Goal: Task Accomplishment & Management: Manage account settings

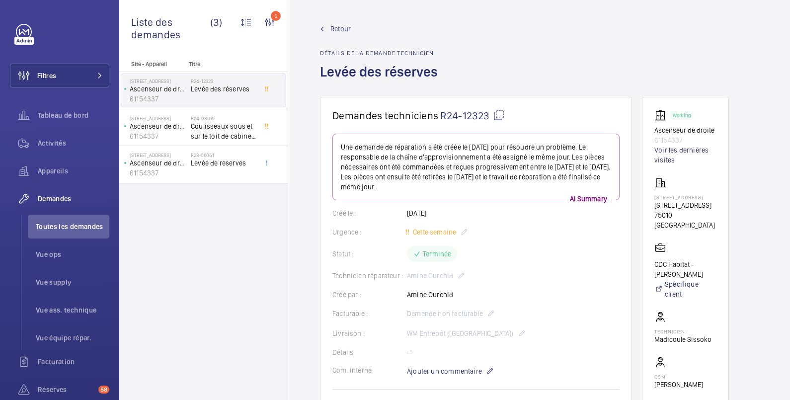
click at [348, 27] on span "Retour" at bounding box center [340, 29] width 20 height 10
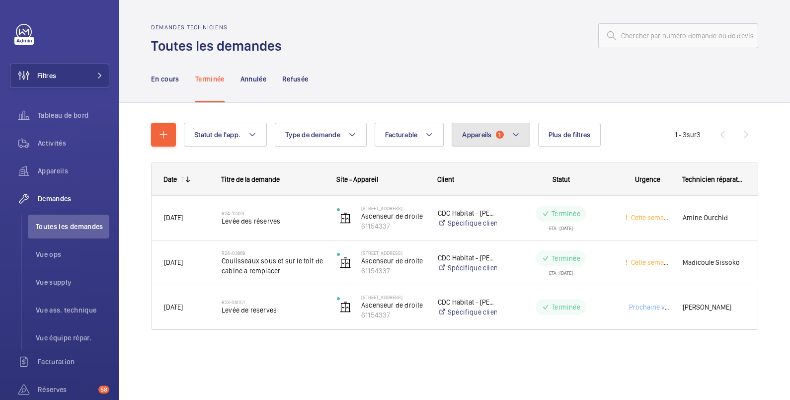
click at [482, 129] on button "Appareils 1" at bounding box center [491, 135] width 78 height 24
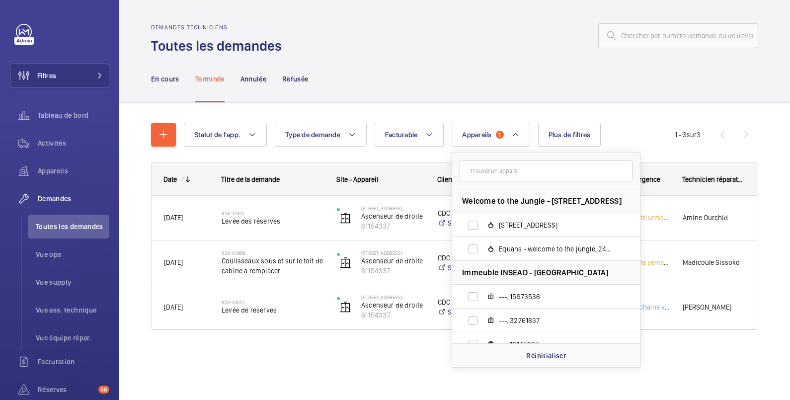
click at [483, 170] on input "text" at bounding box center [546, 171] width 173 height 21
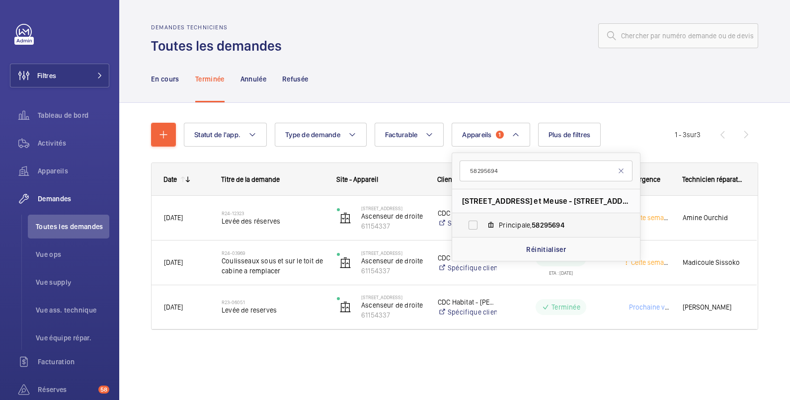
type input "58295694"
click at [473, 227] on label "Principale, 58295694" at bounding box center [538, 225] width 172 height 24
click at [473, 227] on input "Principale, 58295694" at bounding box center [473, 225] width 20 height 20
checkbox input "true"
click at [434, 60] on div "En cours Terminée Annulée Refusée" at bounding box center [454, 78] width 607 height 47
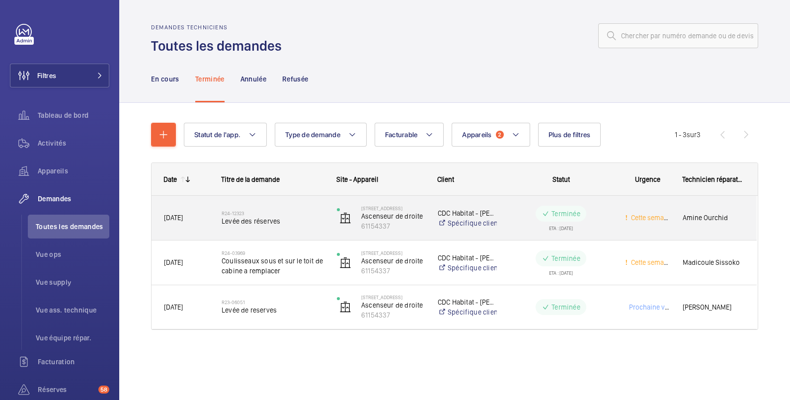
click at [510, 211] on wm-front-pills-cell "Terminée ETA : [DATE]" at bounding box center [561, 218] width 102 height 25
